Goal: Download file/media

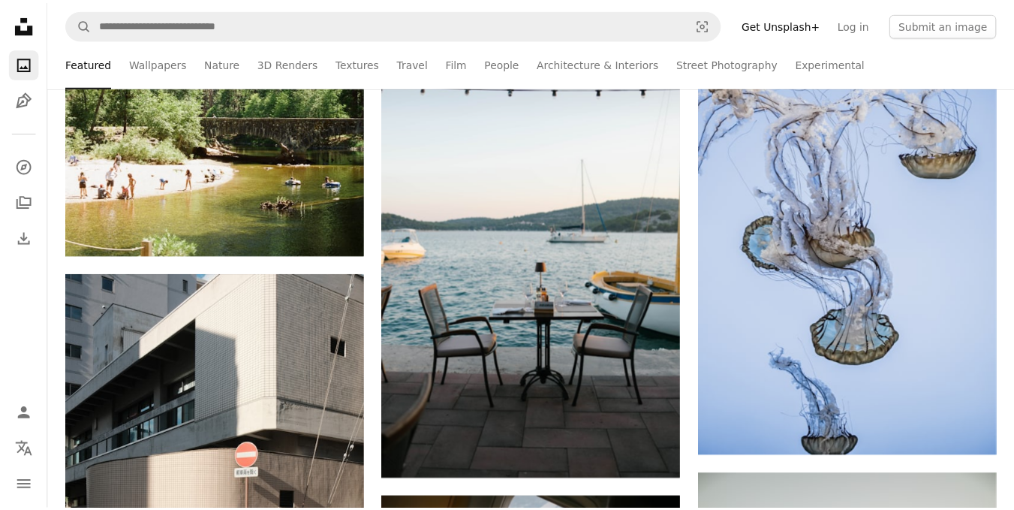
scroll to position [1502, 0]
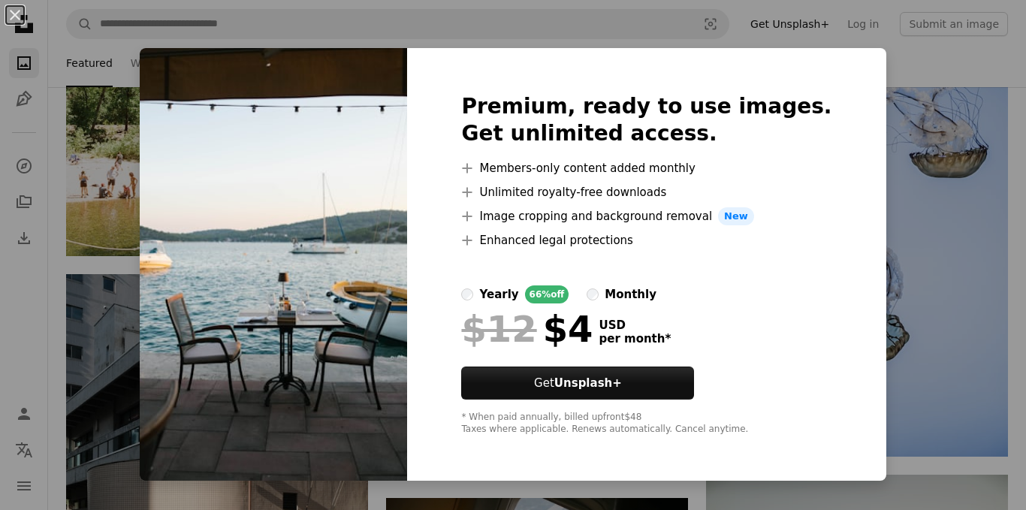
click at [829, 323] on div "Premium, ready to use images. Get unlimited access. A plus sign Members-only co…" at bounding box center [646, 264] width 478 height 432
click at [878, 426] on div "An X shape Premium, ready to use images. Get unlimited access. A plus sign Memb…" at bounding box center [513, 255] width 1026 height 510
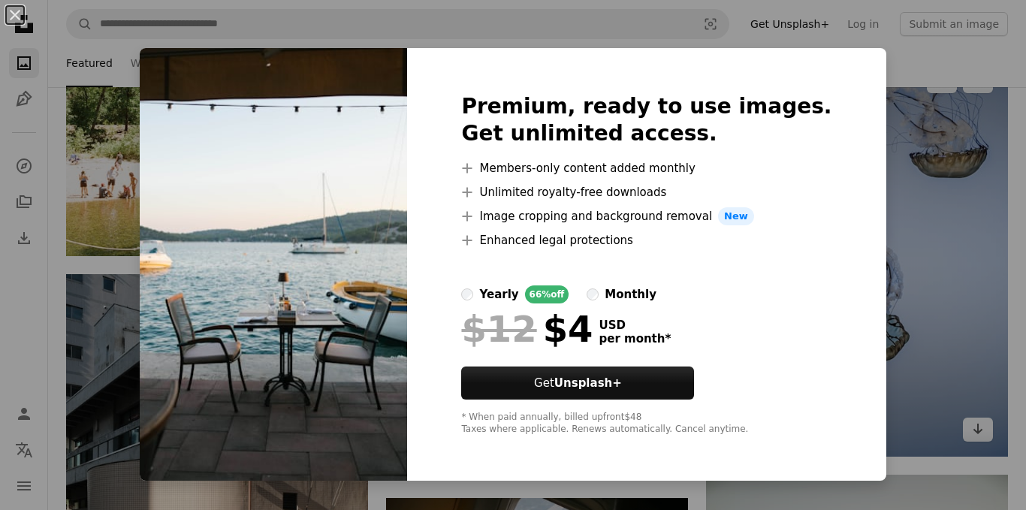
click at [868, 420] on img at bounding box center [857, 255] width 302 height 402
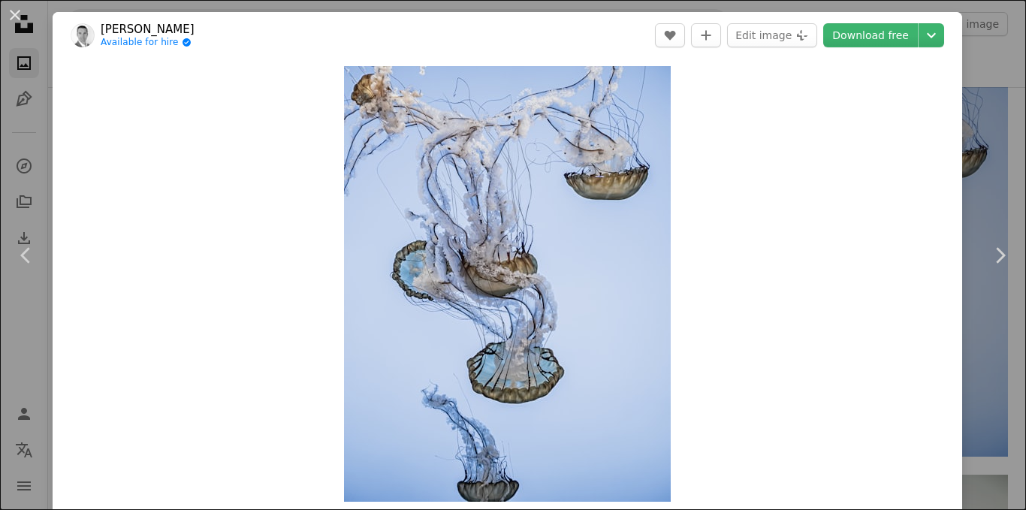
click at [988, 159] on div "An X shape Chevron left Chevron right [PERSON_NAME] Available for hire A checkm…" at bounding box center [513, 255] width 1026 height 510
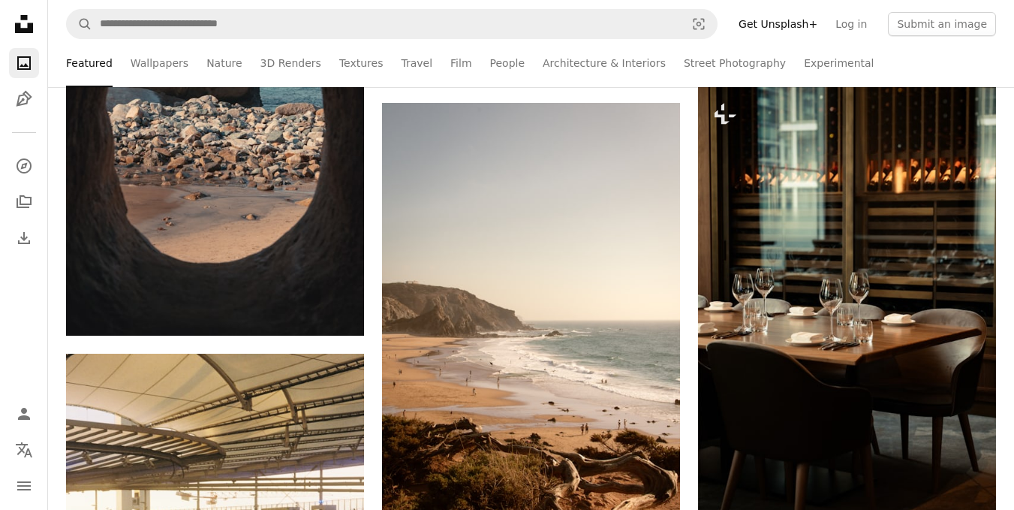
scroll to position [2342, 0]
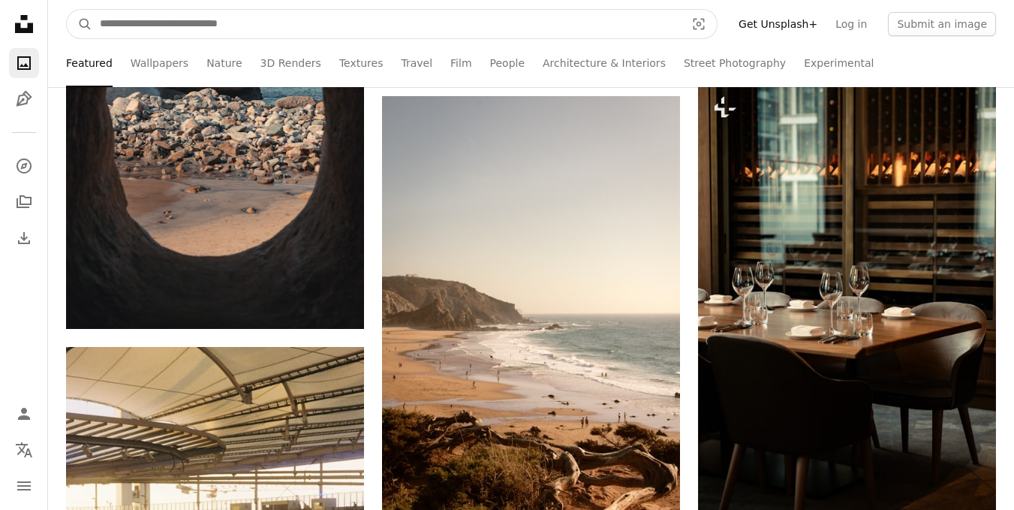
click at [496, 26] on input "Find visuals sitewide" at bounding box center [386, 24] width 589 height 29
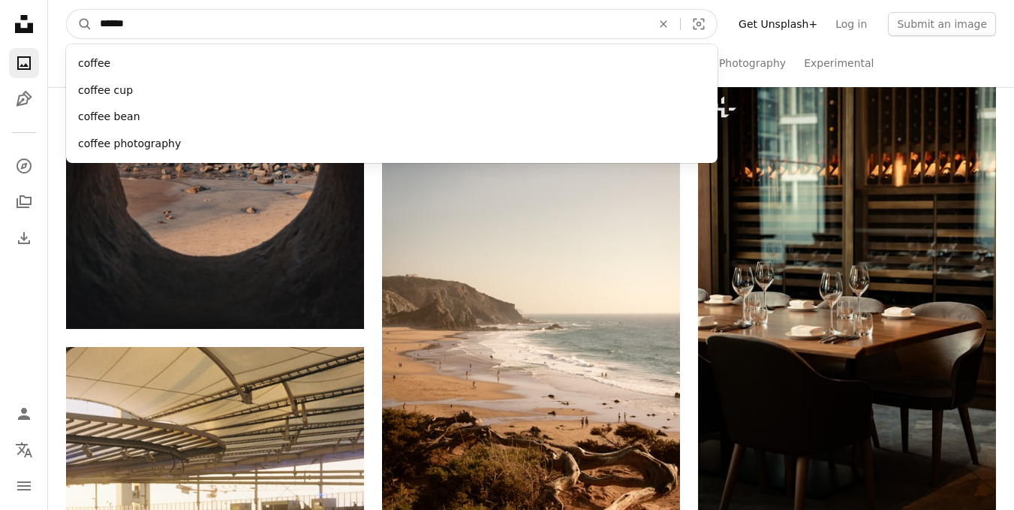
type input "******"
click at [67, 10] on button "A magnifying glass" at bounding box center [80, 24] width 26 height 29
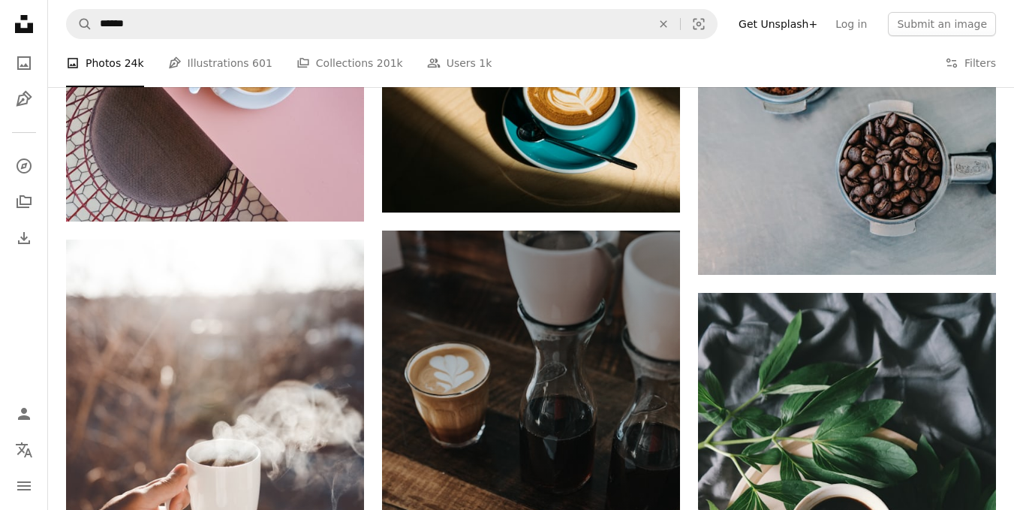
scroll to position [1276, 0]
